Goal: Task Accomplishment & Management: Use online tool/utility

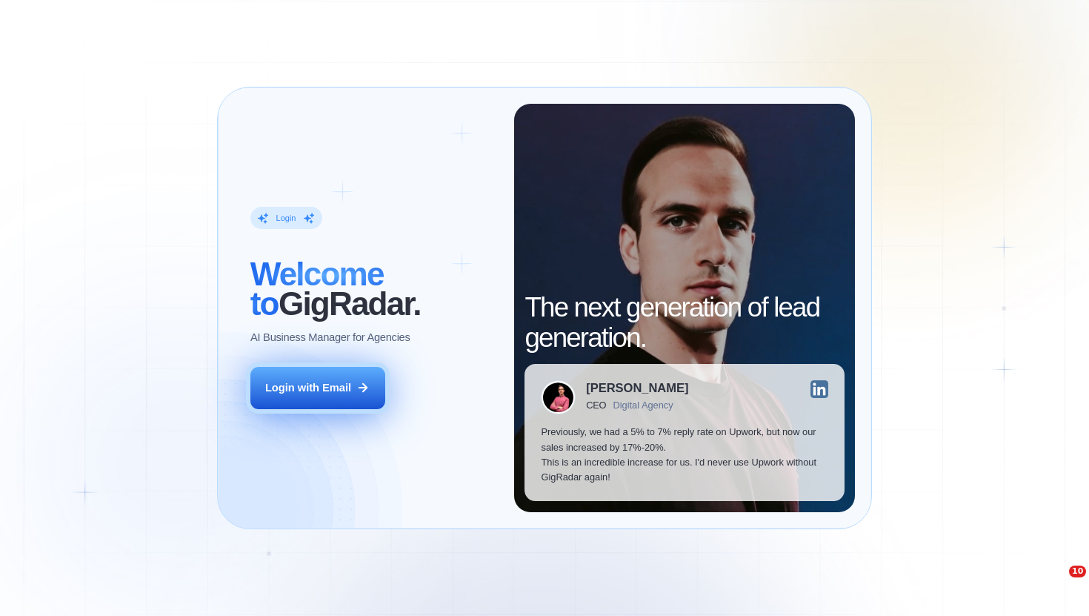
click at [331, 375] on button "Login with Email" at bounding box center [317, 388] width 135 height 42
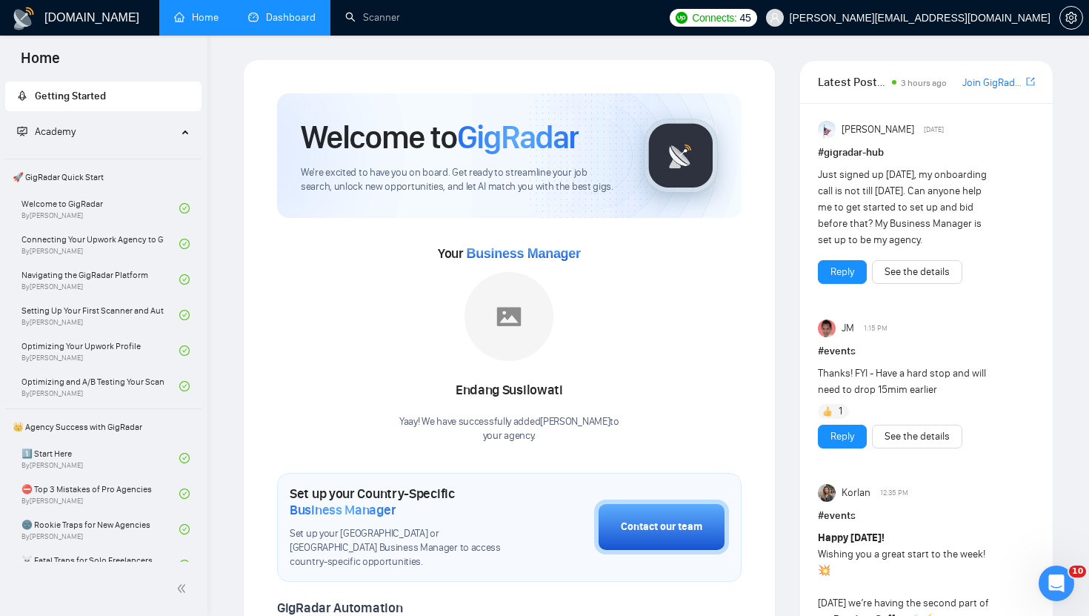
click at [301, 11] on link "Dashboard" at bounding box center [281, 17] width 67 height 13
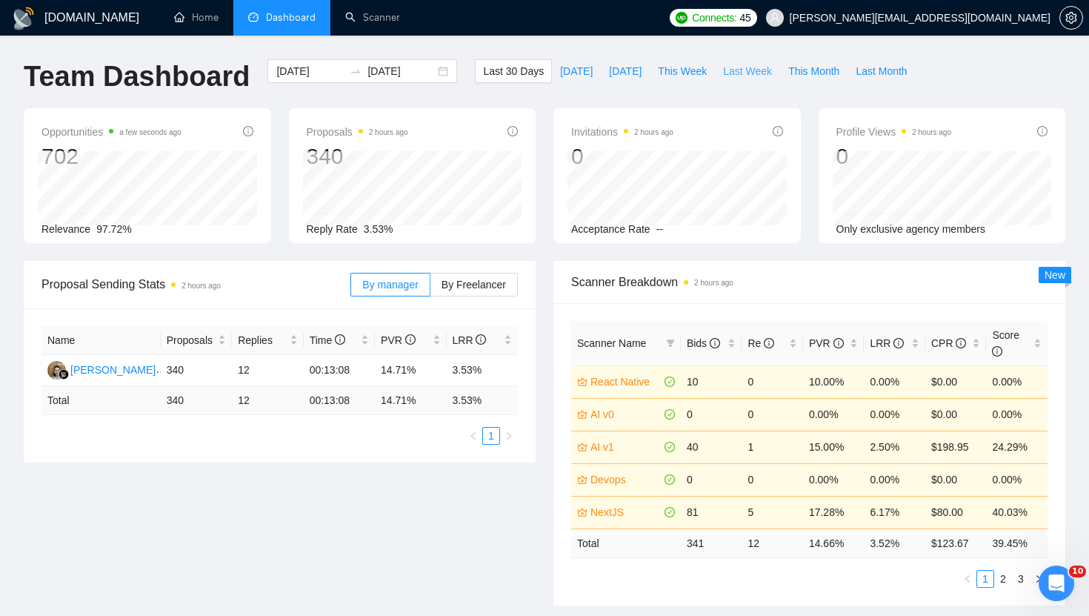
click at [729, 70] on span "Last Week" at bounding box center [747, 71] width 49 height 16
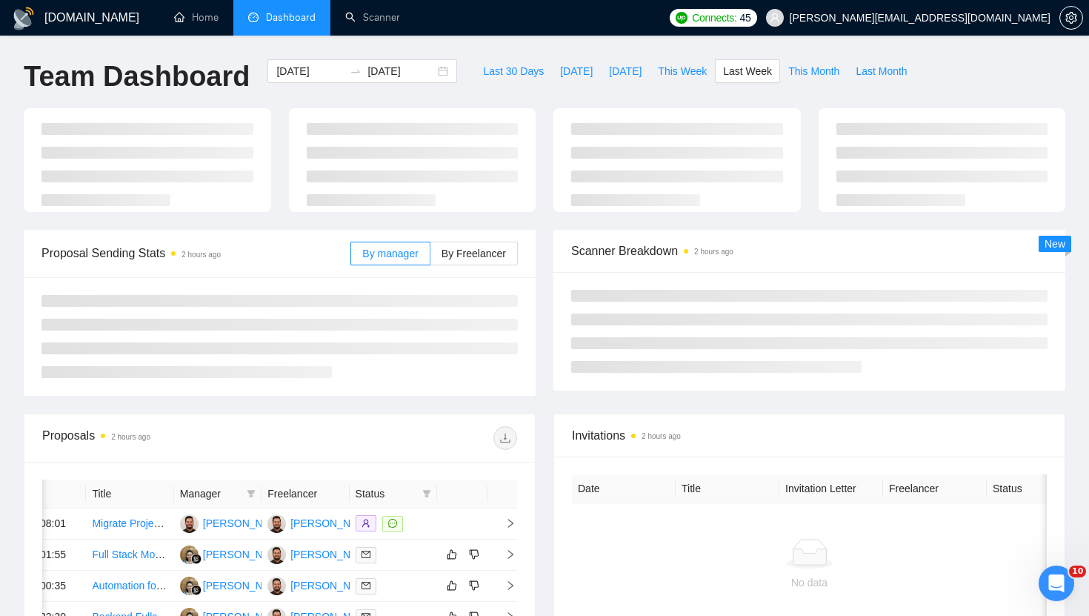
type input "2025-09-15"
type input "2025-09-21"
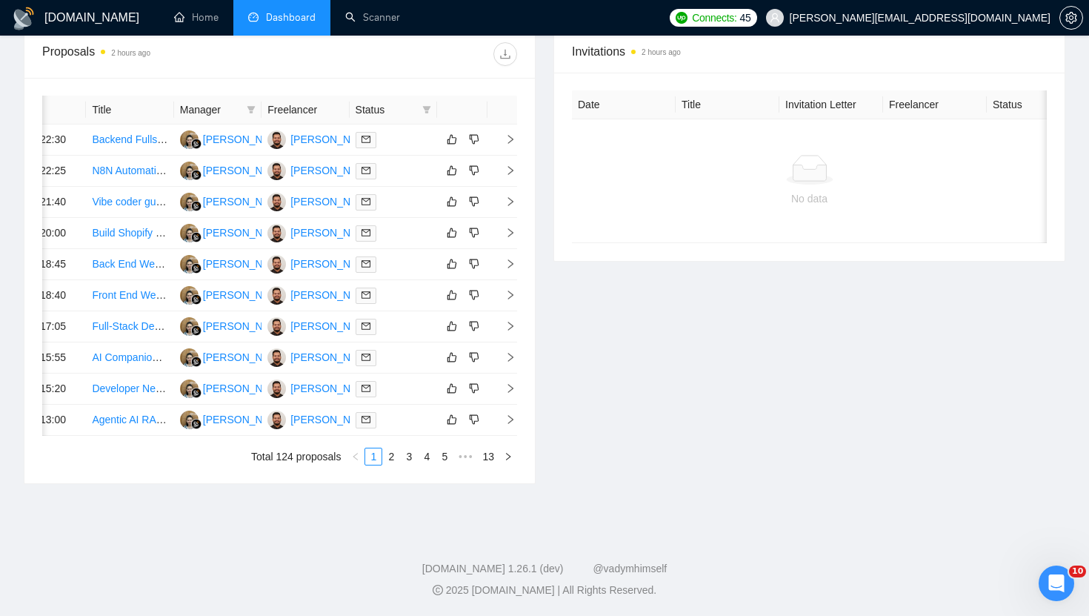
scroll to position [734, 0]
